Goal: Task Accomplishment & Management: Manage account settings

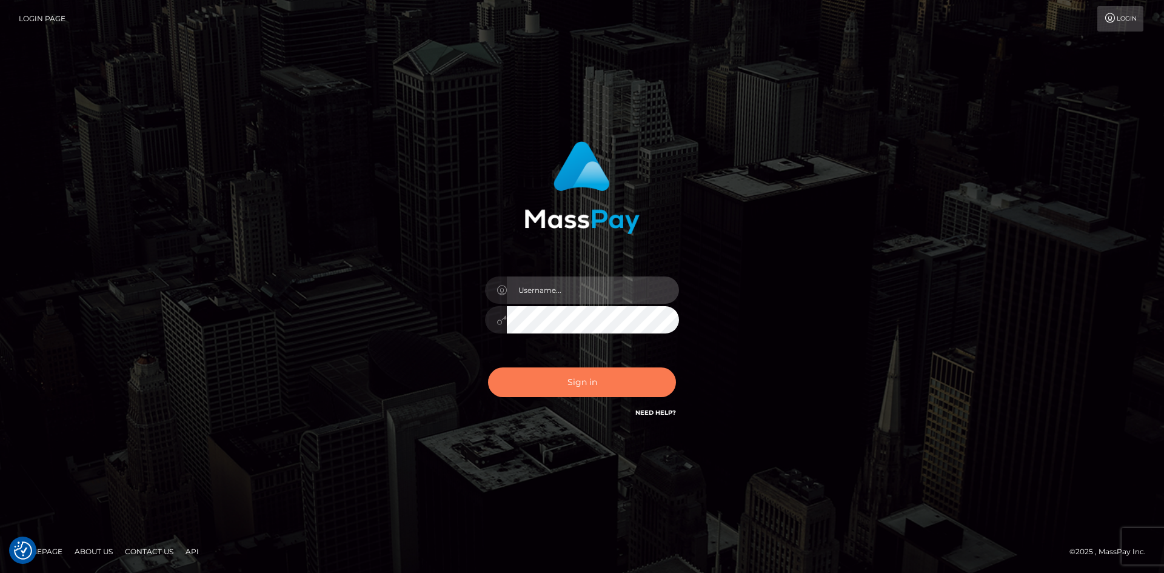
type input "[PERSON_NAME][DOMAIN_NAME]"
click at [578, 379] on button "Sign in" at bounding box center [582, 382] width 188 height 30
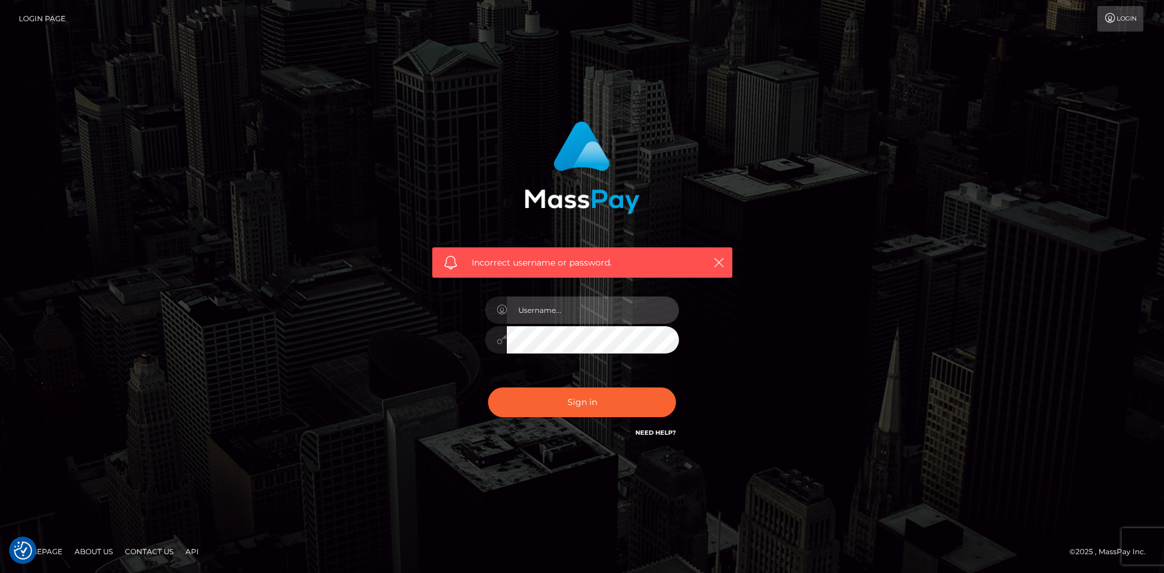
type input "[PERSON_NAME][DOMAIN_NAME]"
click at [652, 433] on link "Need Help?" at bounding box center [655, 432] width 41 height 8
click at [656, 433] on link "Need Help?" at bounding box center [655, 432] width 41 height 8
click at [716, 259] on icon "button" at bounding box center [719, 262] width 12 height 12
click at [717, 264] on icon "button" at bounding box center [719, 262] width 12 height 12
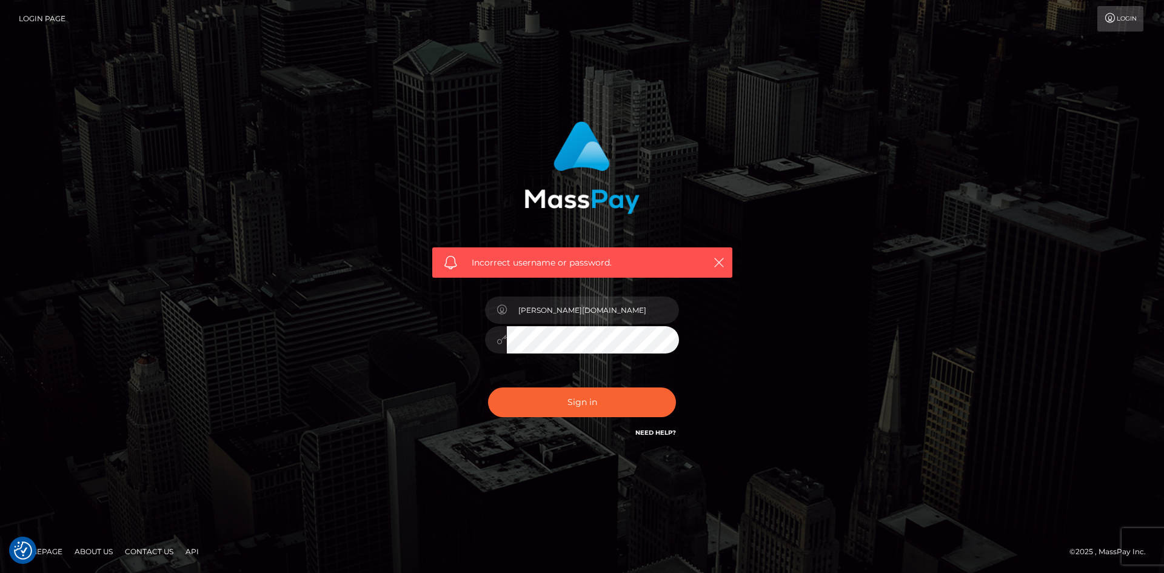
click at [750, 137] on div "Incorrect username or password. Christine.vip" at bounding box center [581, 286] width 691 height 348
click at [717, 256] on icon "button" at bounding box center [719, 262] width 12 height 12
click at [721, 260] on icon "button" at bounding box center [719, 262] width 12 height 12
click at [721, 261] on icon "button" at bounding box center [719, 262] width 12 height 12
click at [1080, 78] on div "Incorrect username or password. Christine.vip" at bounding box center [582, 286] width 1164 height 530
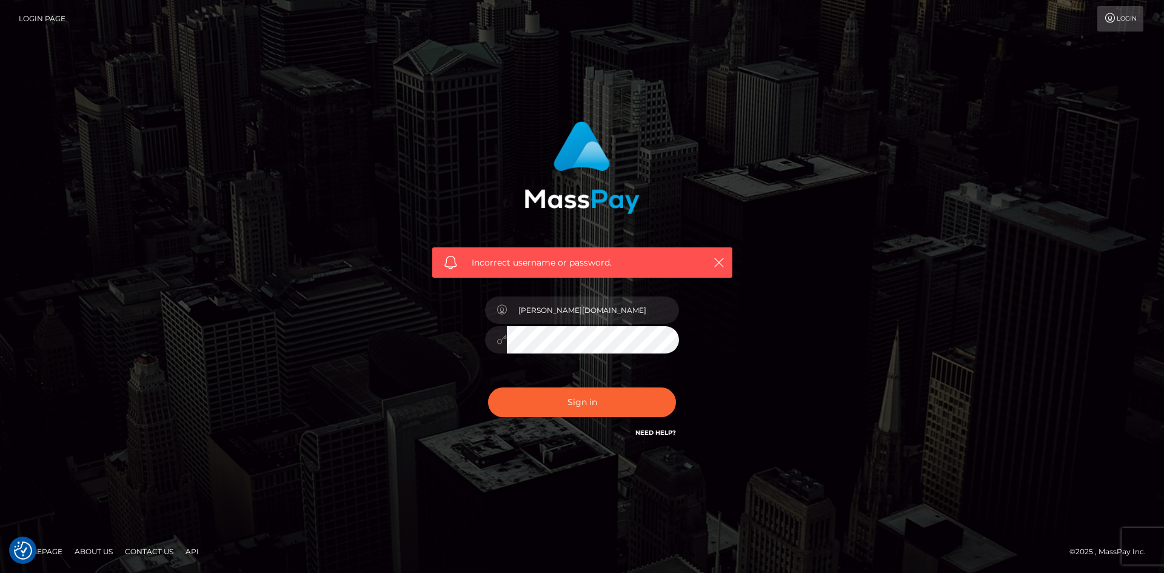
click at [1108, 25] on link "Login" at bounding box center [1120, 18] width 46 height 25
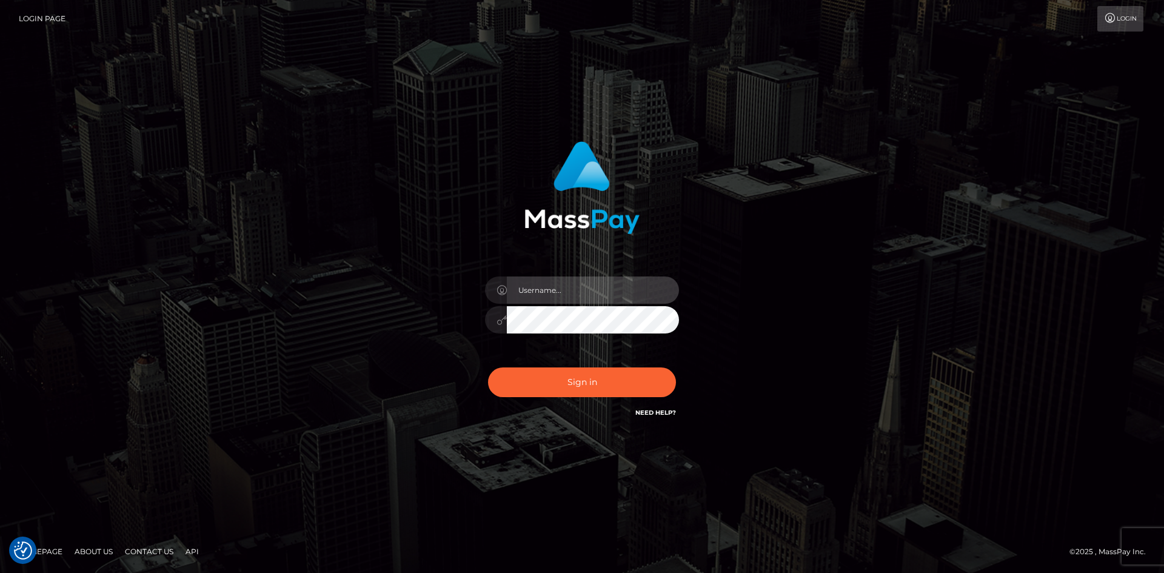
type input "[PERSON_NAME][DOMAIN_NAME]"
click at [1120, 21] on link "Login" at bounding box center [1120, 18] width 46 height 25
type input "[PERSON_NAME][DOMAIN_NAME]"
click at [1113, 21] on icon at bounding box center [1110, 18] width 13 height 10
type input "[PERSON_NAME][DOMAIN_NAME]"
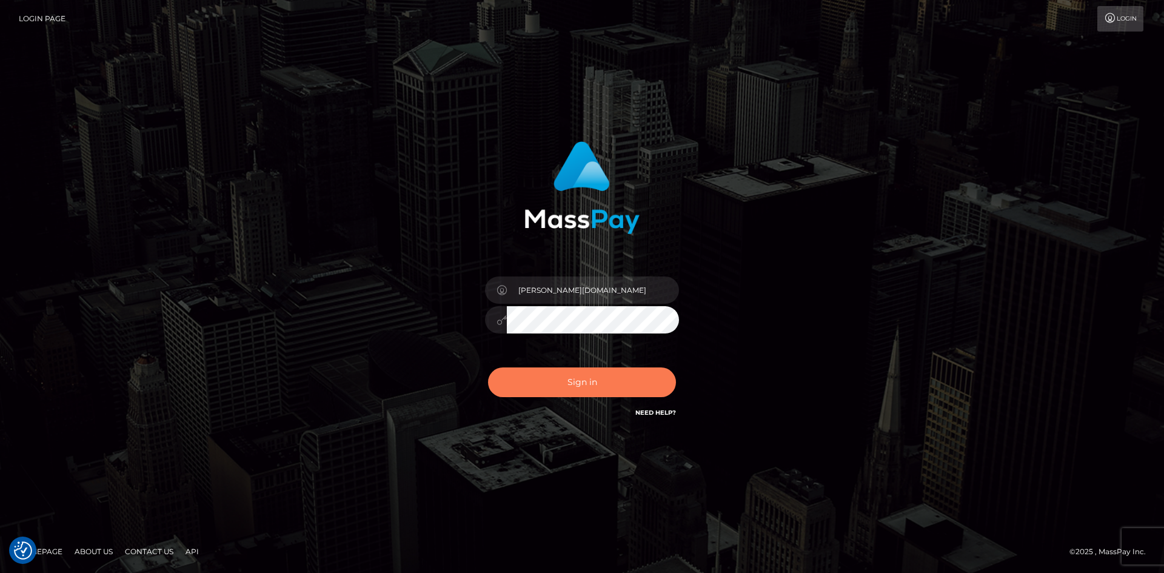
click at [585, 388] on button "Sign in" at bounding box center [582, 382] width 188 height 30
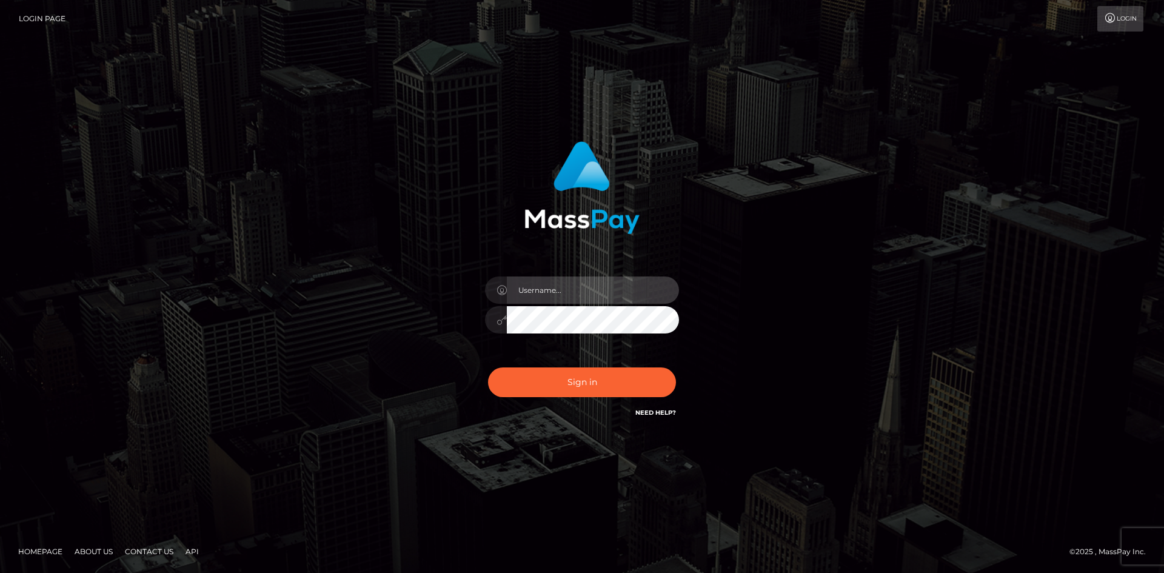
type input "[PERSON_NAME][DOMAIN_NAME]"
click at [499, 321] on icon at bounding box center [501, 320] width 10 height 10
click at [502, 289] on icon at bounding box center [501, 290] width 10 height 10
click at [497, 290] on icon at bounding box center [501, 290] width 10 height 10
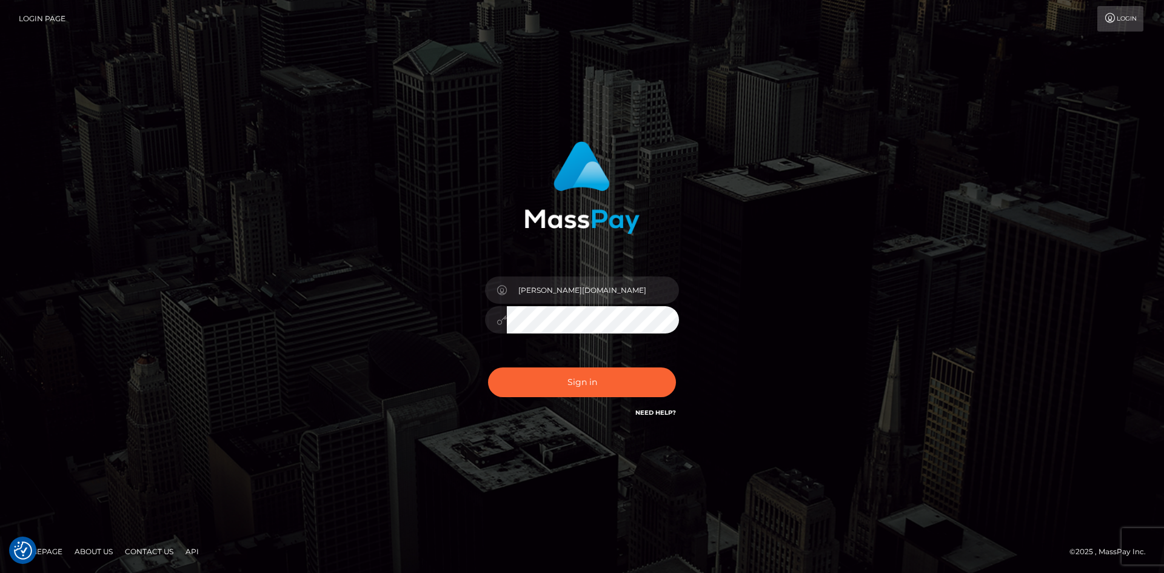
click at [497, 290] on icon at bounding box center [501, 290] width 10 height 10
drag, startPoint x: 552, startPoint y: 290, endPoint x: 578, endPoint y: 290, distance: 25.5
click at [578, 290] on input "[PERSON_NAME][DOMAIN_NAME]" at bounding box center [593, 289] width 172 height 27
click at [584, 381] on button "Sign in" at bounding box center [582, 382] width 188 height 30
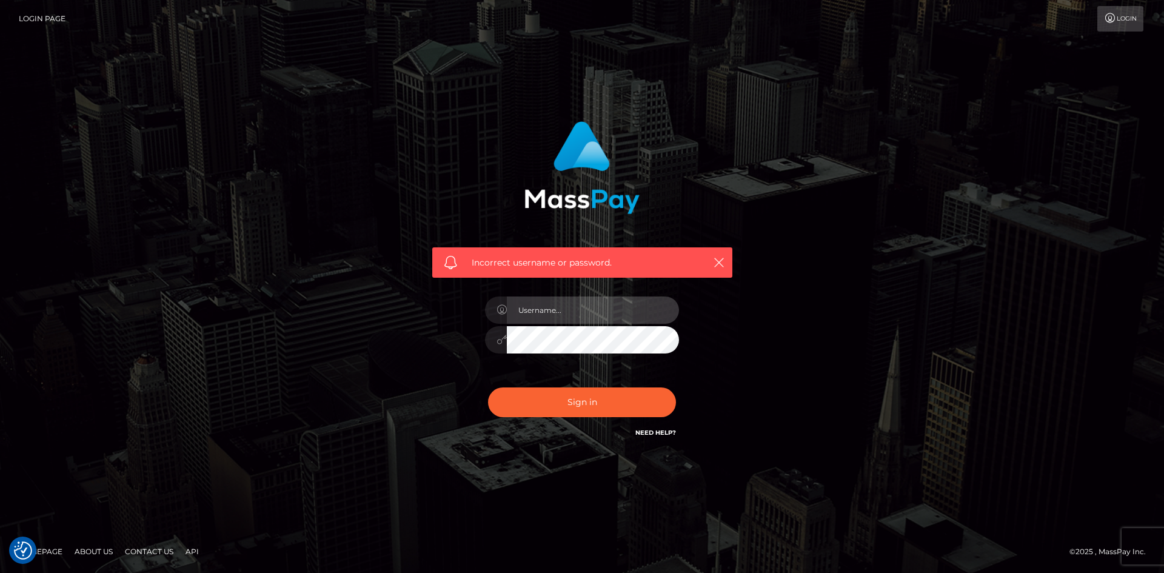
type input "[PERSON_NAME][DOMAIN_NAME]"
click at [43, 22] on link "Login Page" at bounding box center [42, 18] width 47 height 25
